Goal: Information Seeking & Learning: Learn about a topic

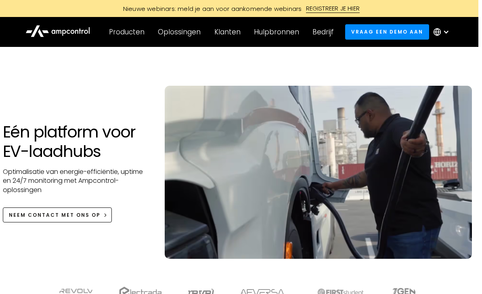
click at [130, 36] on div "Producten" at bounding box center [127, 31] width 36 height 9
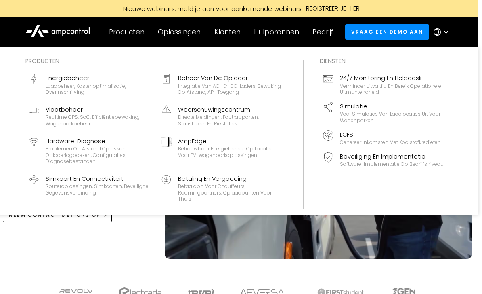
click at [188, 83] on div "Integratie van AC- en DC-laders, bewaking op afstand, API-toegang" at bounding box center [231, 89] width 106 height 13
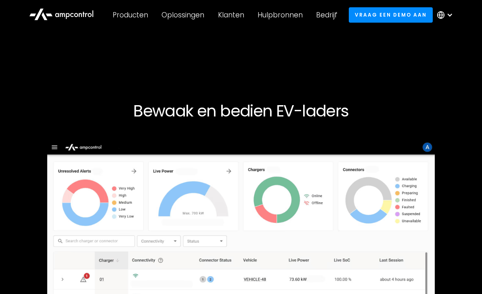
click at [452, 18] on div at bounding box center [447, 15] width 28 height 24
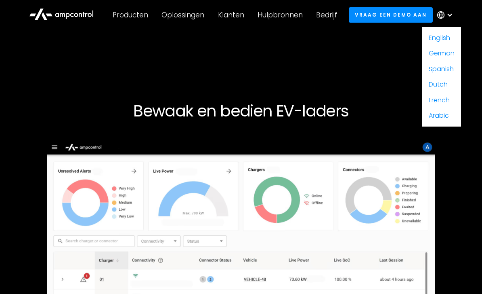
click at [438, 87] on link "Dutch" at bounding box center [438, 84] width 19 height 9
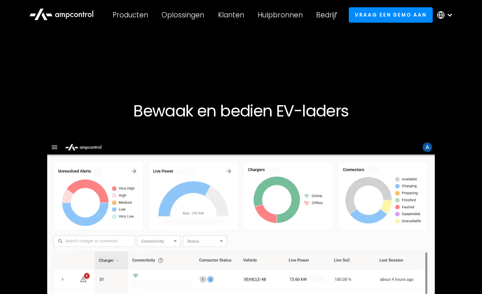
click at [128, 17] on div "Producten" at bounding box center [131, 15] width 36 height 9
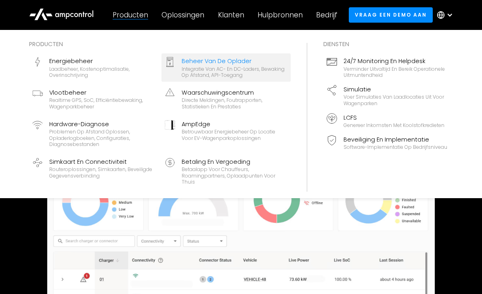
click at [12, 123] on div "Producten Energiebeheer Laadbeheer, kostenoptimalisatie, overinschrijving Behee…" at bounding box center [241, 114] width 482 height 168
